Goal: Navigation & Orientation: Find specific page/section

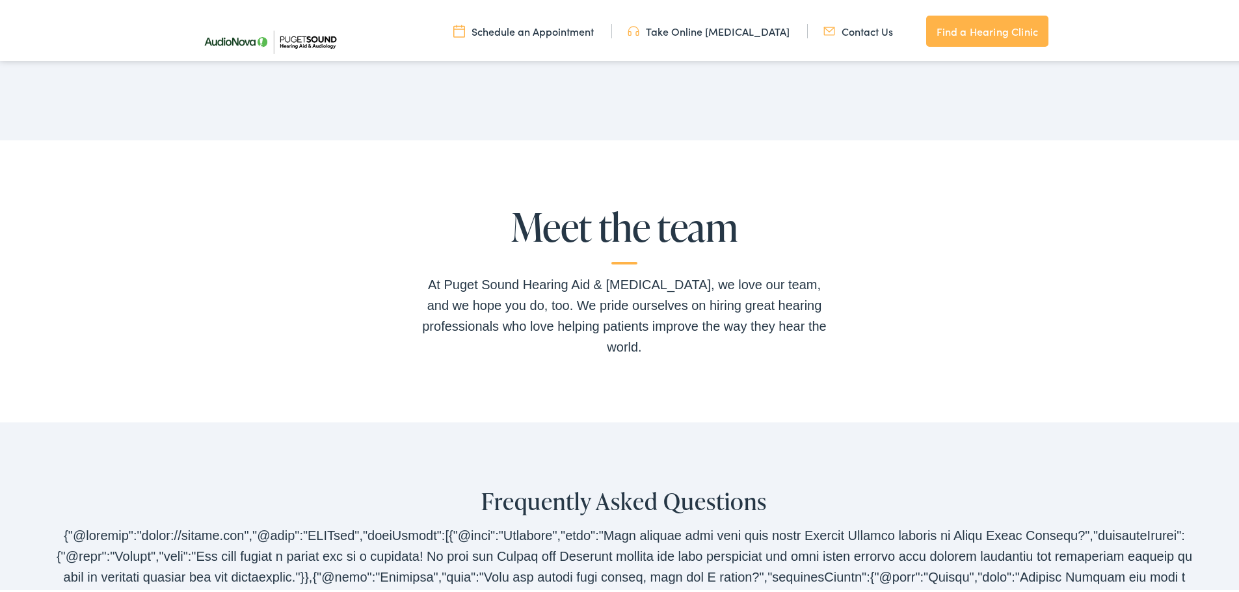
scroll to position [2471, 0]
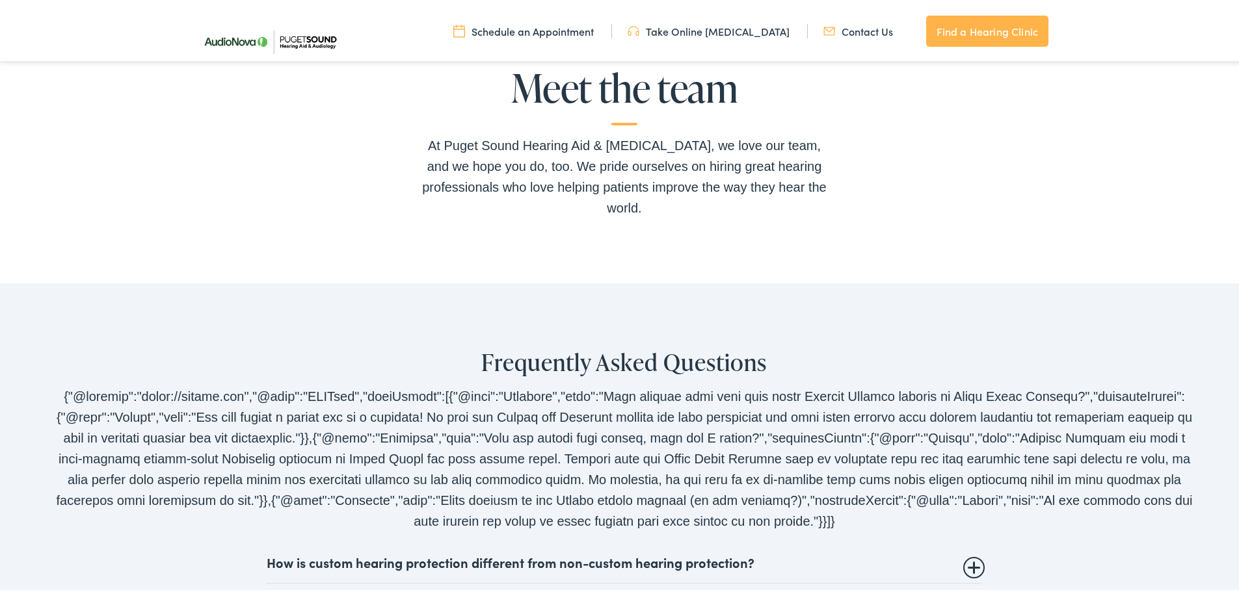
click at [605, 99] on h2 "Meet the team" at bounding box center [624, 93] width 416 height 59
click at [627, 166] on div "At Puget Sound Hearing Aid & Audiology, we love our team, and we hope you do, t…" at bounding box center [624, 174] width 416 height 83
click at [639, 228] on div "Meet the team At Puget Sound Hearing Aid & Audiology, we love our team, and we …" at bounding box center [624, 140] width 1248 height 282
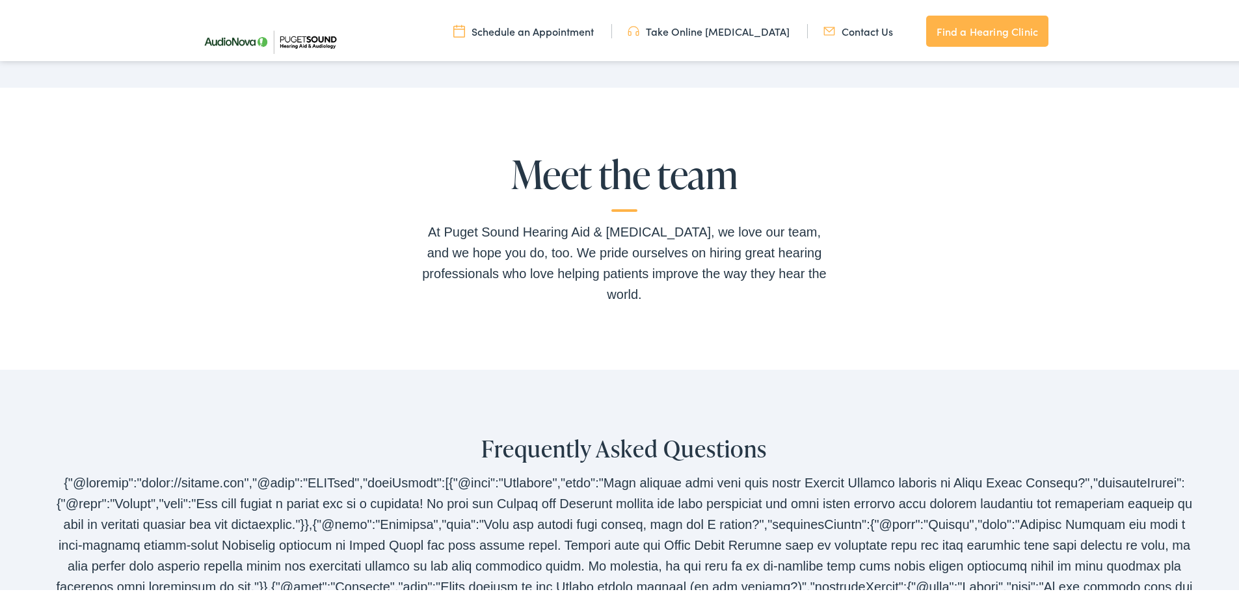
scroll to position [2276, 0]
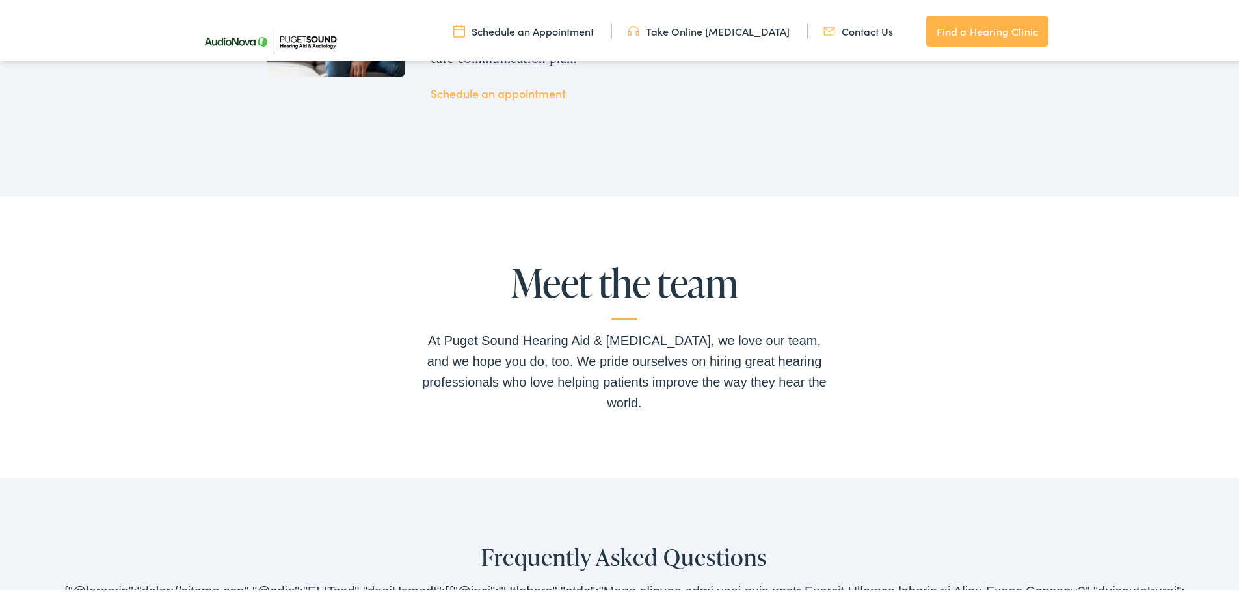
click at [611, 276] on h2 "Meet the team" at bounding box center [624, 288] width 416 height 59
click at [664, 280] on h2 "Meet the team" at bounding box center [624, 288] width 416 height 59
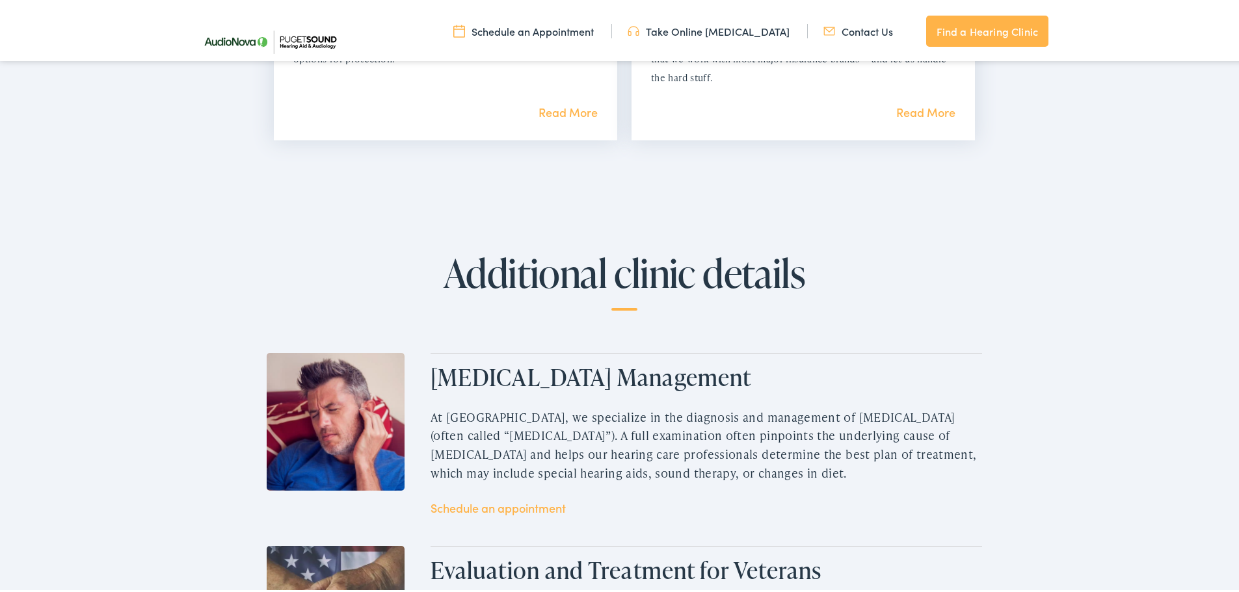
scroll to position [1300, 0]
